Goal: Information Seeking & Learning: Find specific fact

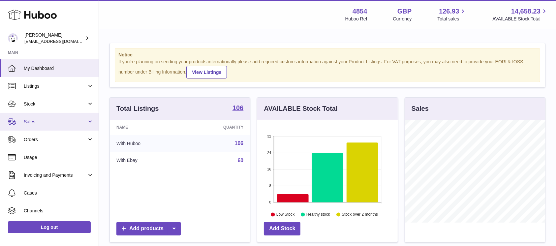
drag, startPoint x: 48, startPoint y: 121, endPoint x: 48, endPoint y: 125, distance: 3.6
click at [48, 121] on span "Sales" at bounding box center [55, 122] width 63 height 6
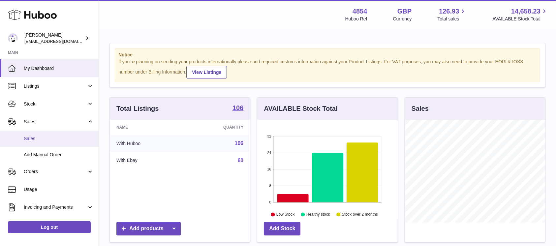
click at [48, 138] on span "Sales" at bounding box center [59, 139] width 70 height 6
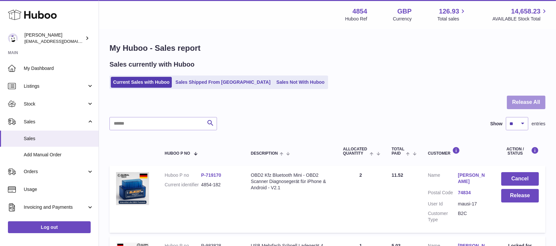
click at [520, 99] on button "Release All" at bounding box center [526, 103] width 39 height 14
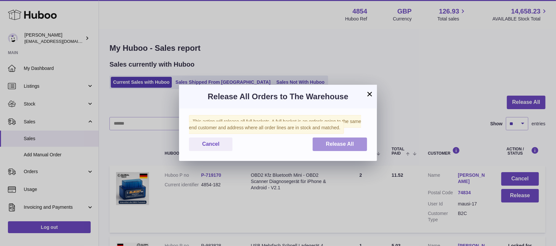
click at [319, 144] on button "Release All" at bounding box center [340, 145] width 54 height 14
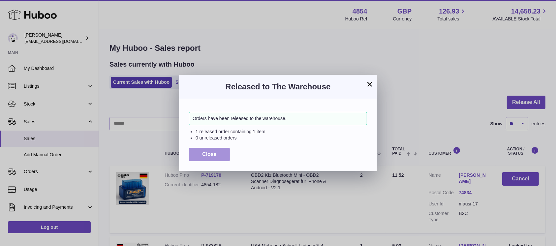
click at [217, 149] on button "Close" at bounding box center [209, 155] width 41 height 14
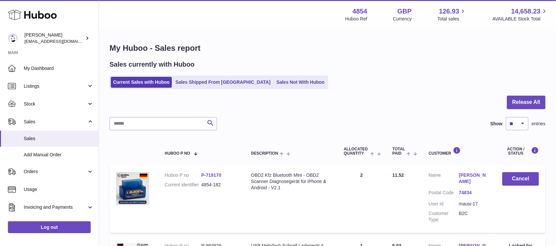
click at [197, 128] on input "text" at bounding box center [164, 123] width 108 height 13
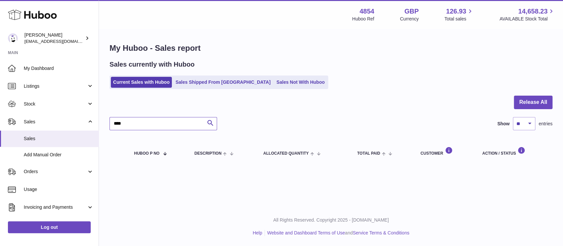
type input "****"
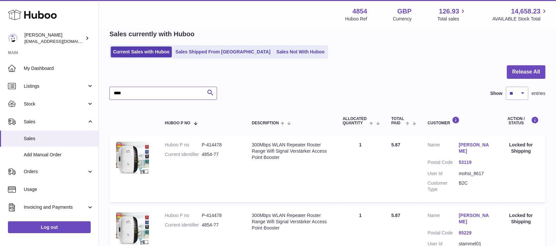
scroll to position [44, 0]
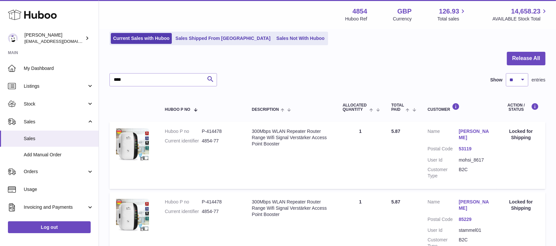
click at [473, 160] on dd "mohsi_8617" at bounding box center [474, 160] width 31 height 6
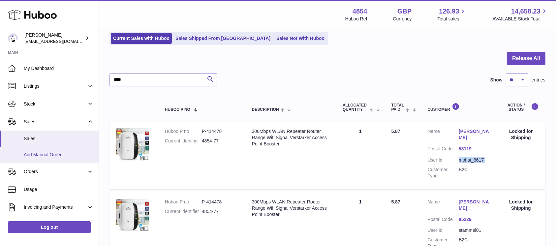
copy dl "mohsi_8617"
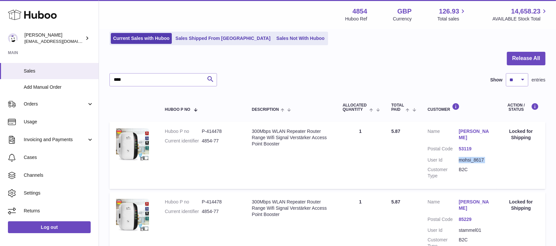
copy dl "mohsi_8617"
click at [212, 132] on dd "P-414478" at bounding box center [220, 131] width 37 height 6
copy dl "P-414478"
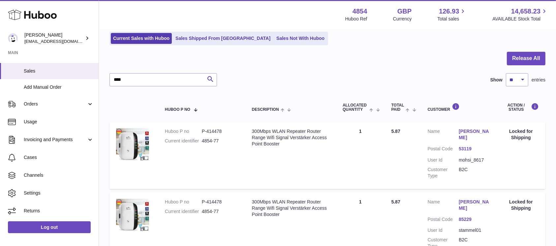
copy dl "P-414478"
click at [456, 155] on dl "Customer Name [PERSON_NAME] Postal Code 53119 User Id mohsi_8617 Customer Type …" at bounding box center [459, 155] width 62 height 54
click at [463, 160] on dd "mohsi_8617" at bounding box center [474, 160] width 31 height 6
copy dd "mohsi_8617"
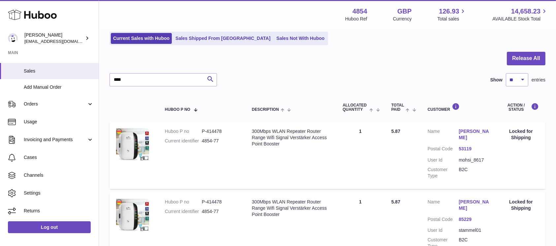
click at [370, 64] on div at bounding box center [328, 62] width 436 height 21
